Goal: Transaction & Acquisition: Purchase product/service

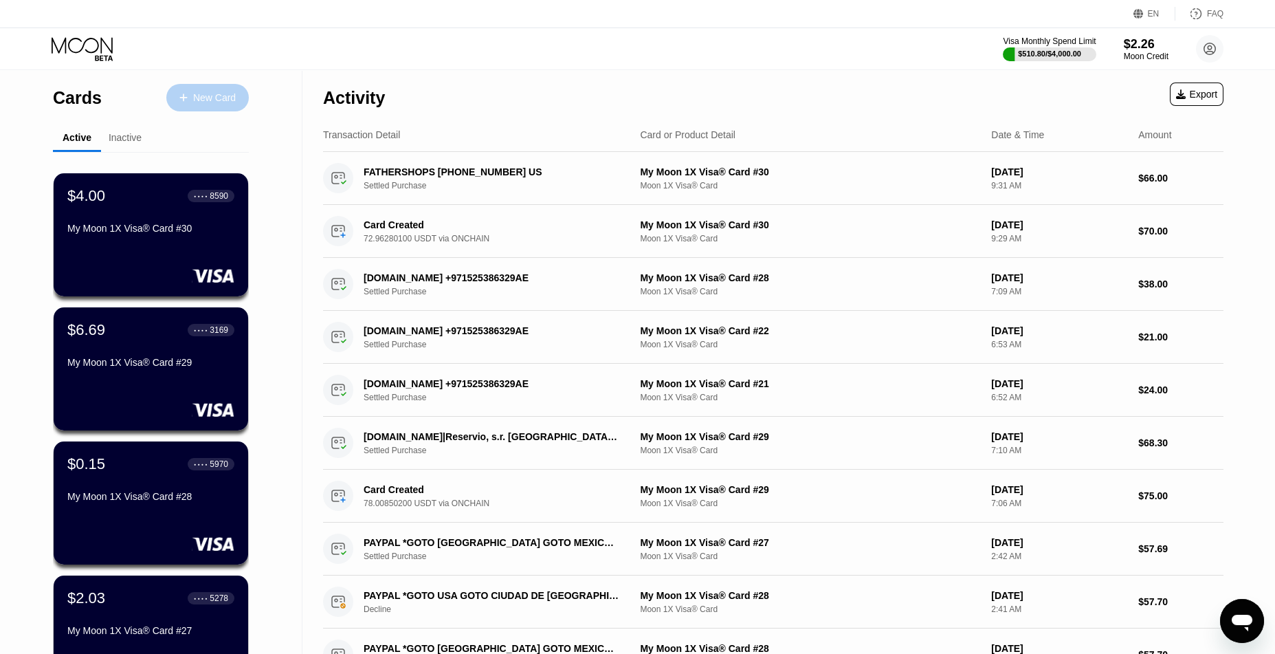
click at [189, 89] on div "New Card" at bounding box center [207, 98] width 83 height 28
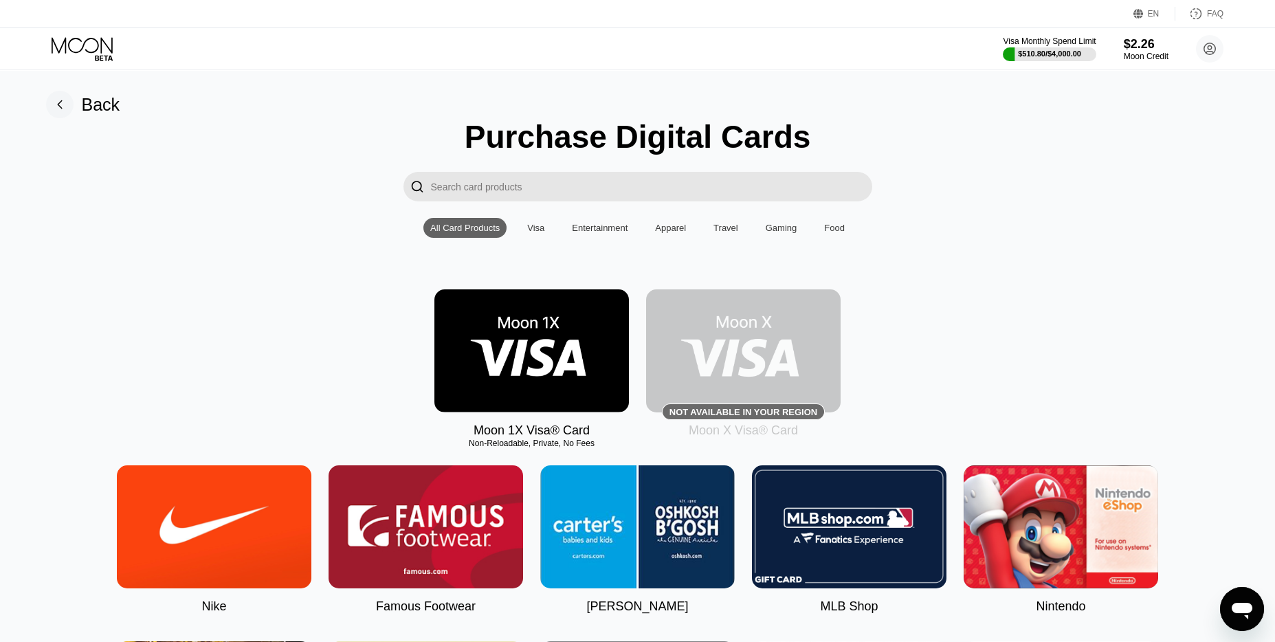
click at [504, 320] on img at bounding box center [532, 350] width 195 height 123
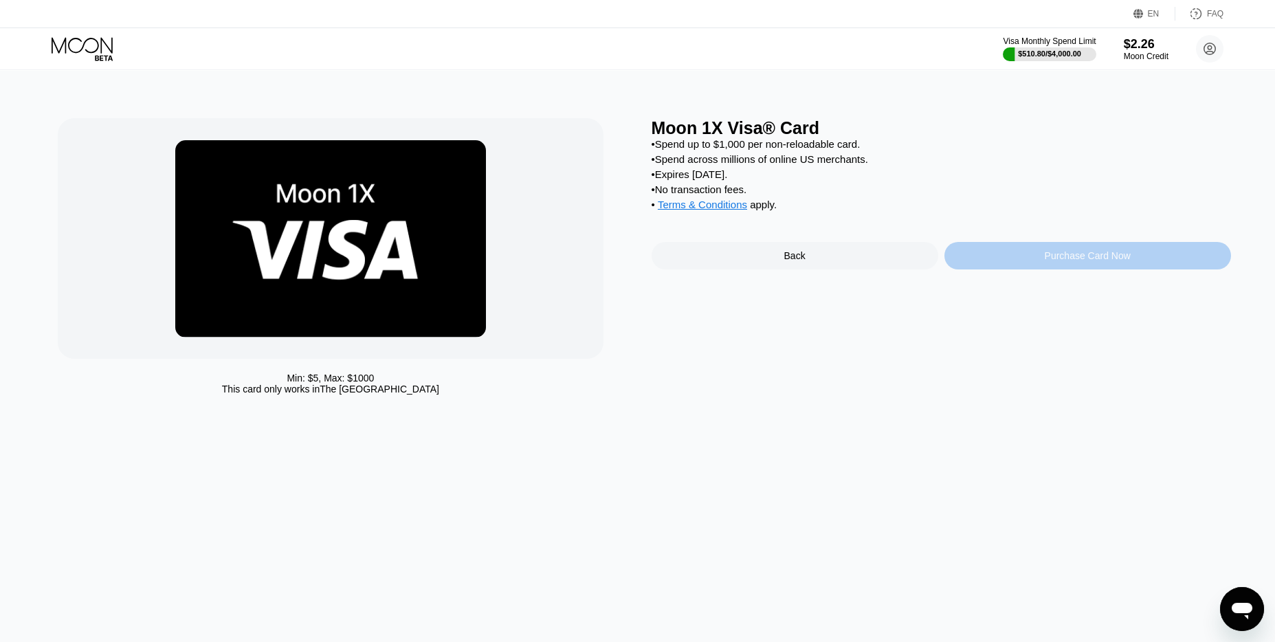
click at [1055, 261] on div "Purchase Card Now" at bounding box center [1088, 255] width 86 height 11
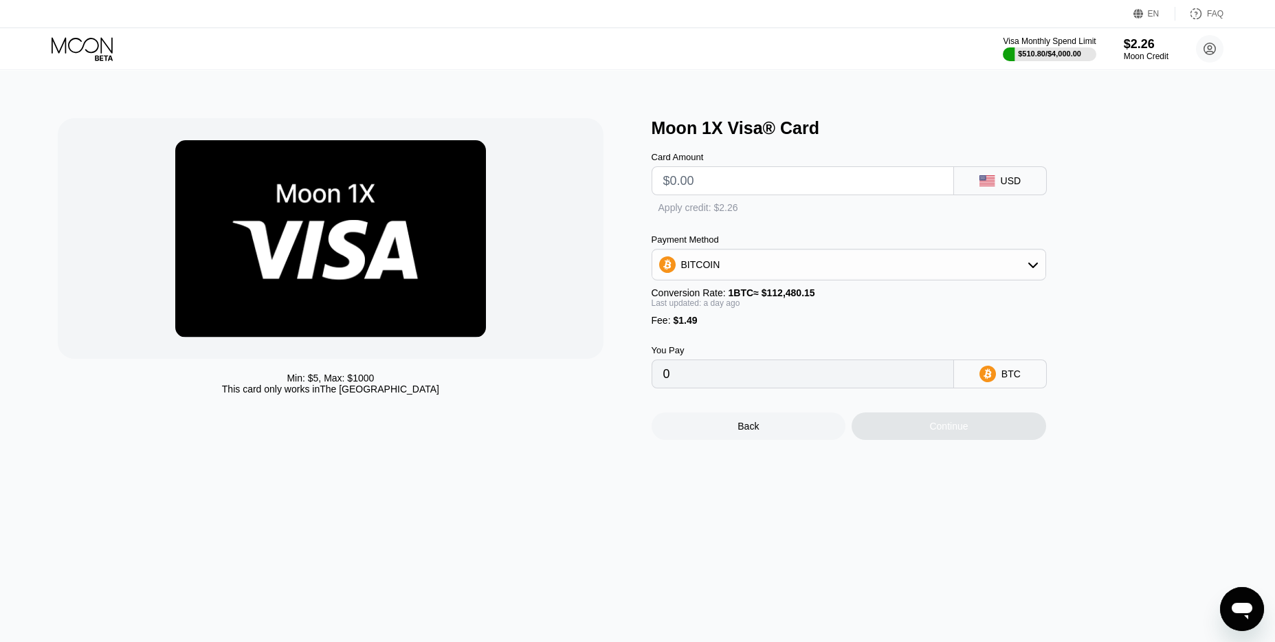
click at [811, 195] on input "text" at bounding box center [802, 181] width 279 height 28
type input "$5"
type input "0.00005770"
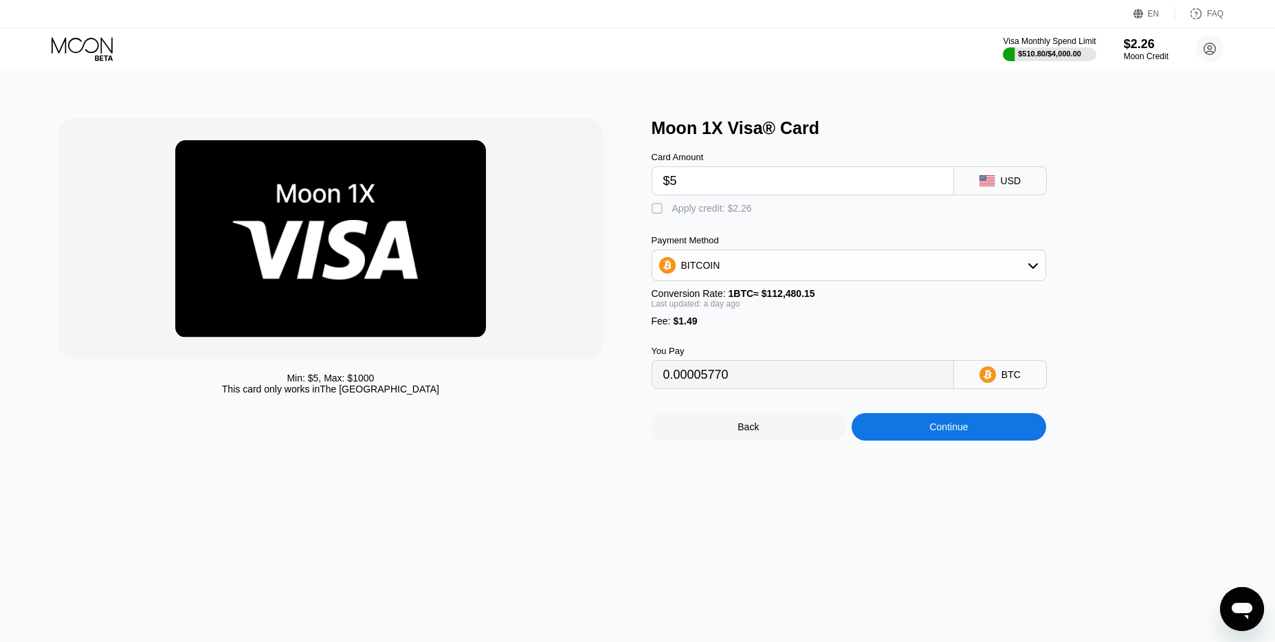
type input "$52"
type input "0.00047556"
type input "$52"
click at [834, 245] on div "Payment Method" at bounding box center [849, 240] width 395 height 10
click at [816, 292] on div "Payment Method BITCOIN Conversion Rate: 1 BTC ≈ $112,480.15 Last updated: a day…" at bounding box center [849, 280] width 395 height 91
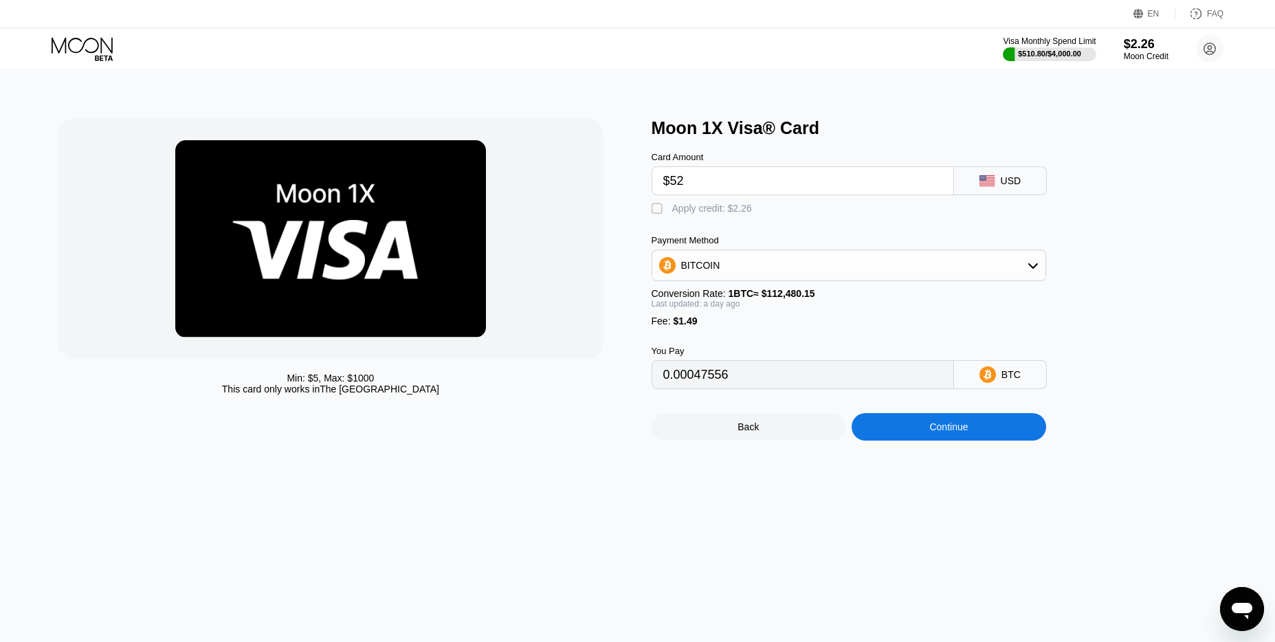
click at [806, 272] on div "BITCOIN" at bounding box center [848, 266] width 393 height 28
click at [729, 331] on div "USDT on TRON" at bounding box center [849, 334] width 386 height 28
click at [657, 214] on div "" at bounding box center [659, 209] width 14 height 14
type input "51.75"
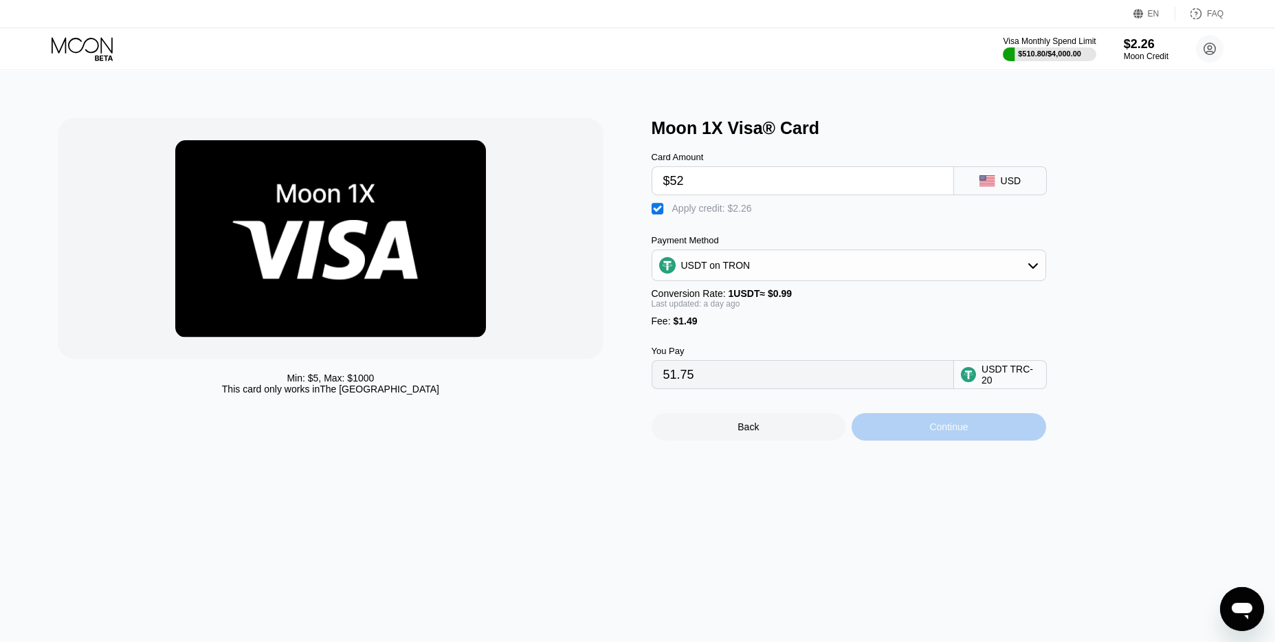
click at [935, 432] on div "Continue" at bounding box center [949, 426] width 39 height 11
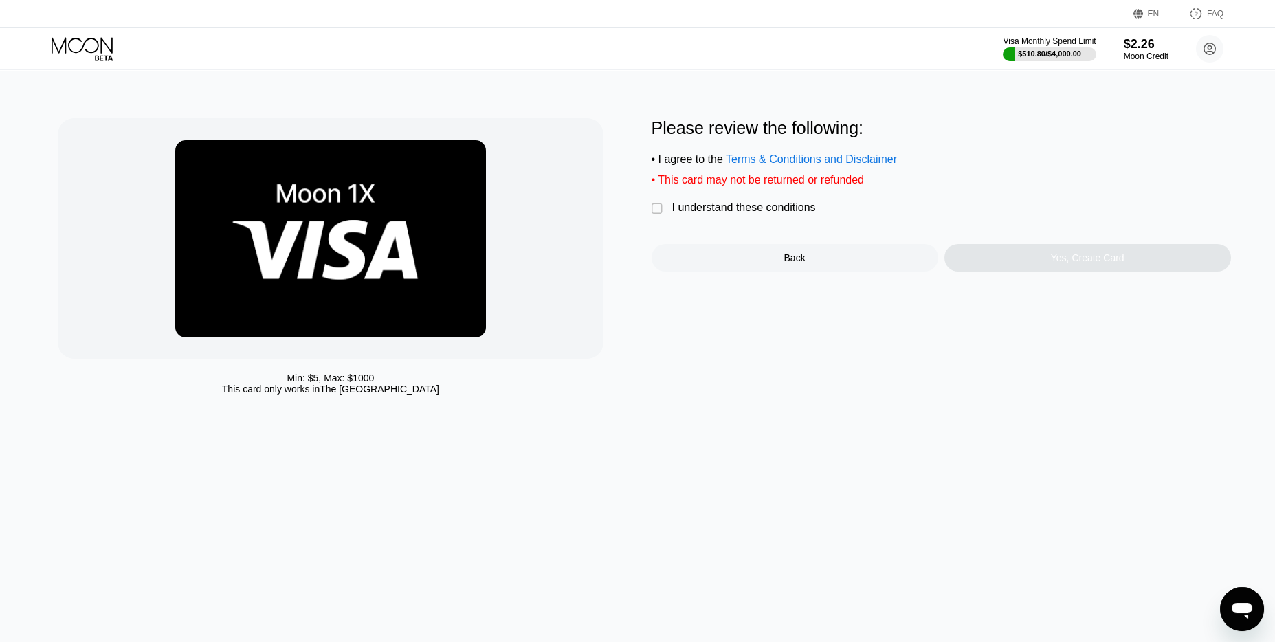
click at [734, 214] on div "I understand these conditions" at bounding box center [744, 207] width 144 height 12
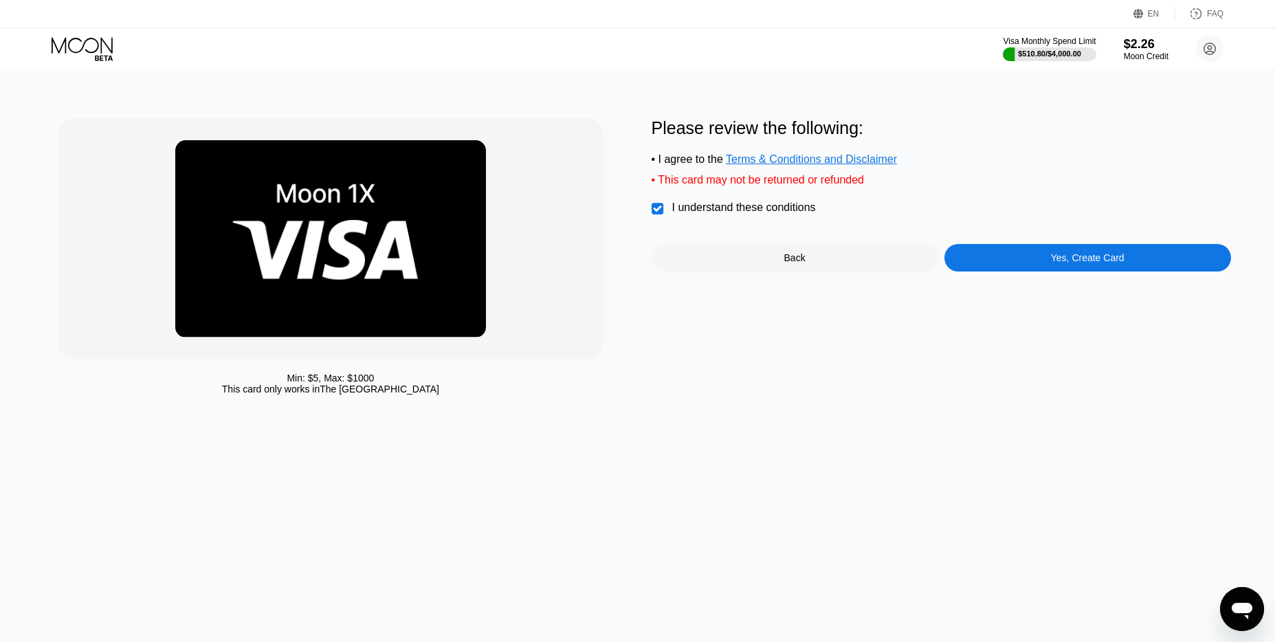
click at [1031, 295] on div "Please review the following: • I agree to the Terms & Conditions and Disclaimer…" at bounding box center [942, 259] width 580 height 283
click at [1049, 272] on div "Yes, Create Card" at bounding box center [1088, 258] width 287 height 28
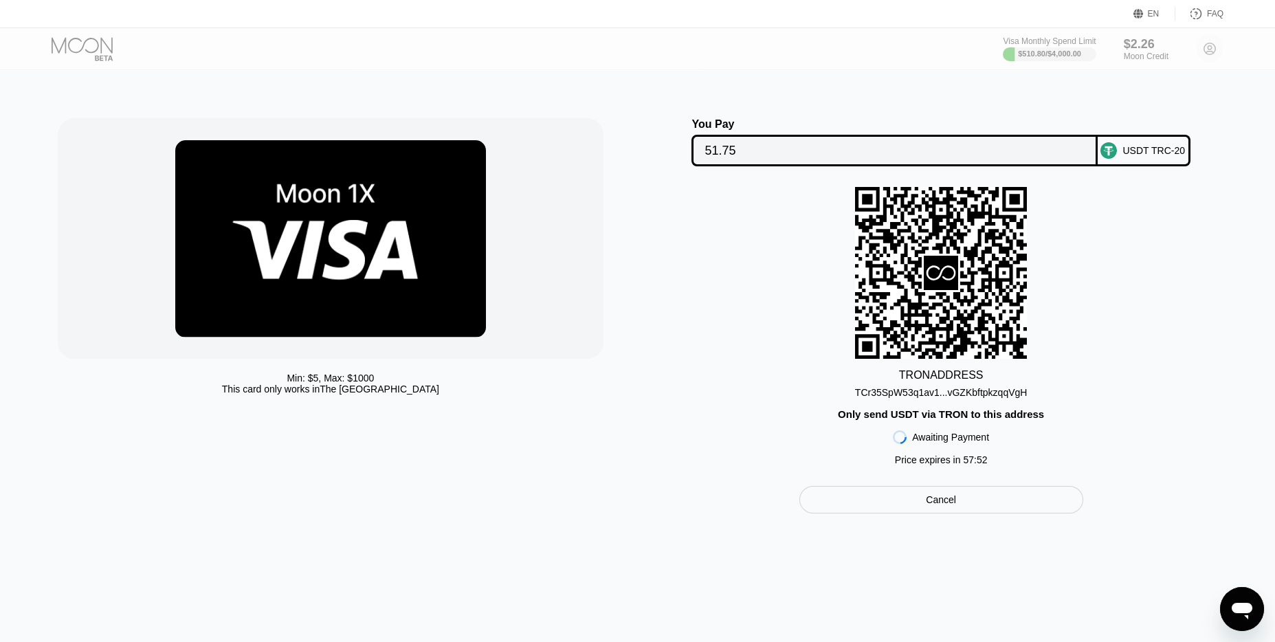
click at [671, 485] on div "You Pay 51.75 USDT TRC-20 TRON ADDRESS TCr35SpW53q1av1...vGZKbftpkzqqVgH Only s…" at bounding box center [942, 315] width 580 height 395
